Goal: Communication & Community: Answer question/provide support

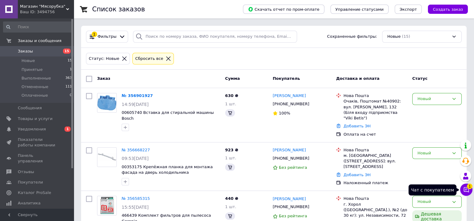
click at [466, 190] on button "Чат с покупателем 1" at bounding box center [466, 190] width 12 height 12
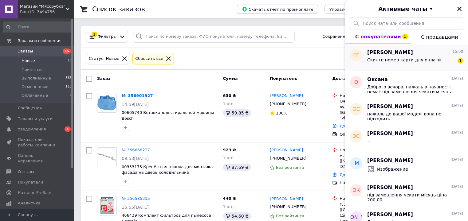
click at [427, 64] on div "Скинте номер карти для оплати" at bounding box center [404, 61] width 74 height 9
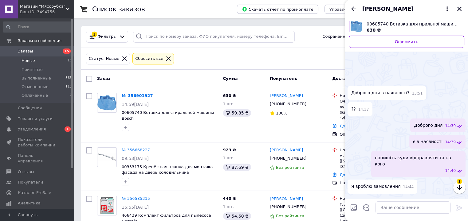
scroll to position [18, 0]
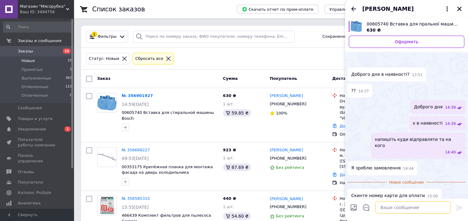
paste textarea "[CREDIT_CARD_NUMBER] [PERSON_NAME]"
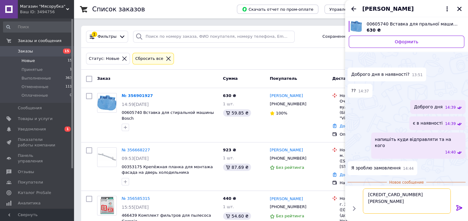
type textarea "[CREDIT_CARD_NUMBER] [PERSON_NAME]"
click at [460, 207] on icon at bounding box center [459, 208] width 6 height 6
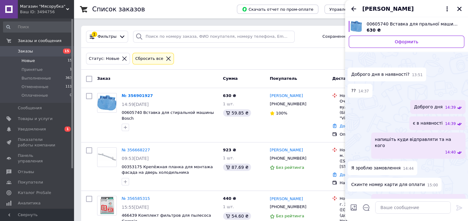
scroll to position [20, 0]
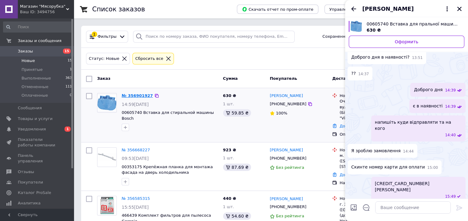
click at [139, 96] on link "№ 356901927" at bounding box center [137, 95] width 31 height 5
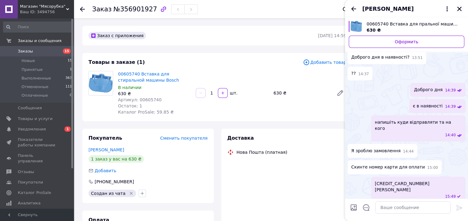
click at [458, 9] on icon "Закрыть" at bounding box center [459, 9] width 6 height 6
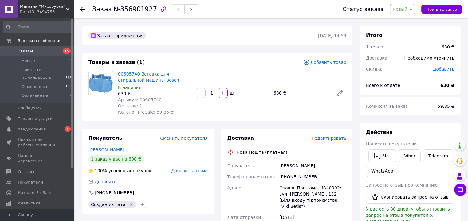
scroll to position [164, 0]
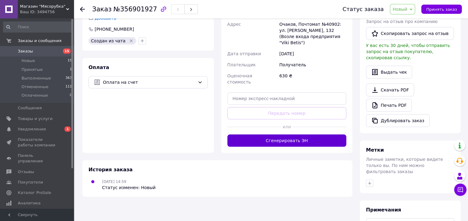
click at [279, 135] on button "Сгенерировать ЭН" at bounding box center [286, 141] width 119 height 12
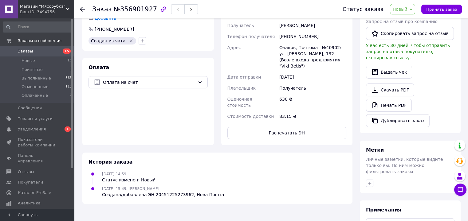
click at [81, 9] on use at bounding box center [82, 9] width 5 height 5
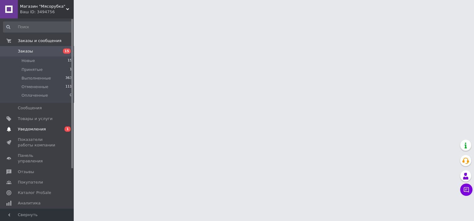
click at [49, 130] on span "Уведомления" at bounding box center [37, 130] width 39 height 6
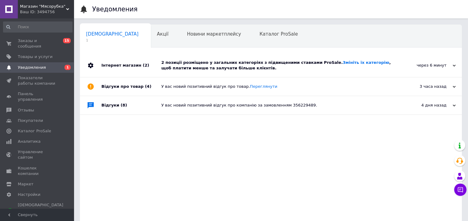
click at [226, 64] on div "2 позиції розміщено у загальних категоріях з підвищеними ставками ProSale. Змін…" at bounding box center [277, 65] width 233 height 11
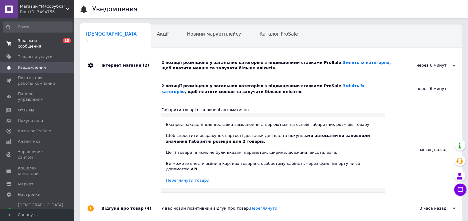
click at [47, 42] on span "Заказы и сообщения" at bounding box center [37, 43] width 39 height 11
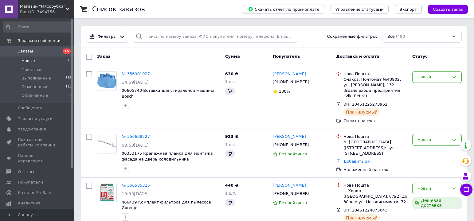
click at [44, 62] on li "Новые 15" at bounding box center [38, 61] width 76 height 9
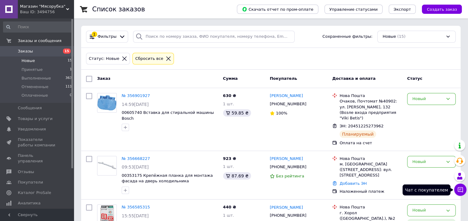
click at [465, 189] on button "Чат с покупателем" at bounding box center [460, 190] width 12 height 12
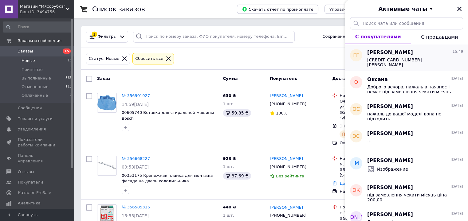
click at [433, 66] on span "[CREDIT_CARD_NUMBER] [PERSON_NAME]" at bounding box center [410, 62] width 87 height 10
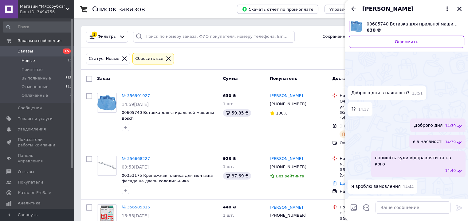
scroll to position [36, 0]
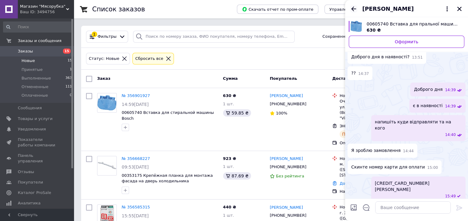
click at [351, 8] on icon "Назад" at bounding box center [353, 8] width 7 height 7
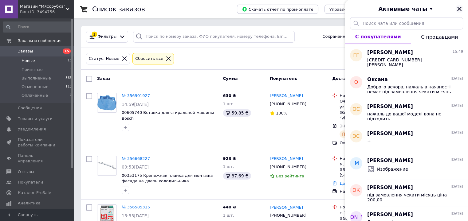
click at [458, 7] on icon "Закрыть" at bounding box center [459, 9] width 6 height 6
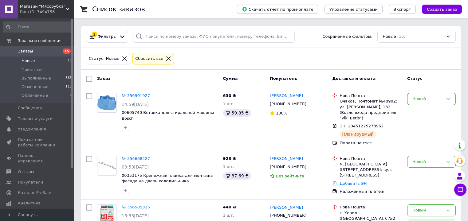
click at [30, 60] on span "Новые" at bounding box center [28, 61] width 14 height 6
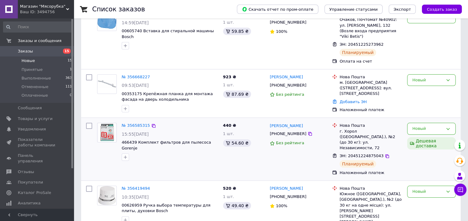
scroll to position [164, 0]
